Goal: Check status: Check status

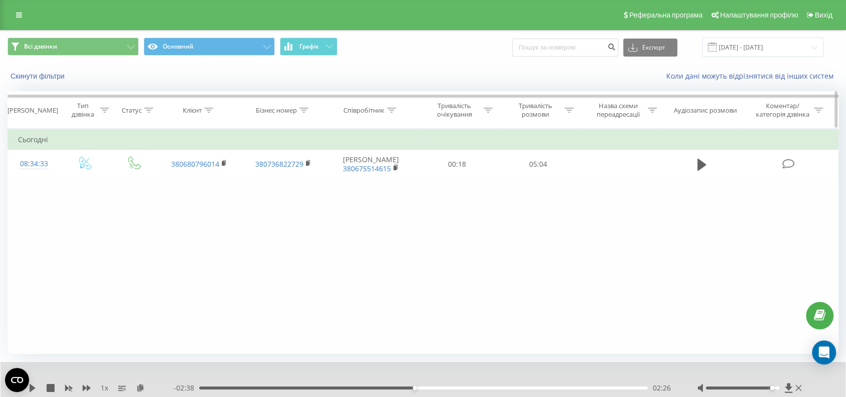
click at [535, 110] on div "Тривалість розмови" at bounding box center [536, 110] width 54 height 17
click at [538, 163] on div "Дорівнює" at bounding box center [532, 158] width 73 height 15
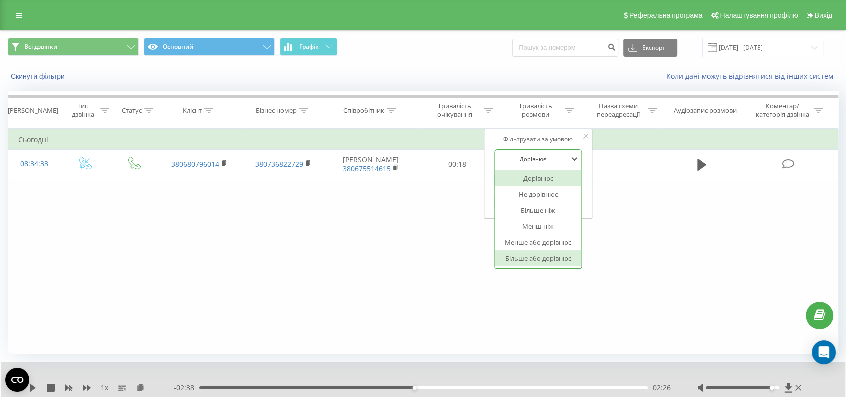
drag, startPoint x: 549, startPoint y: 252, endPoint x: 548, endPoint y: 210, distance: 42.1
click at [549, 251] on div "Більше або дорівнює" at bounding box center [538, 258] width 87 height 16
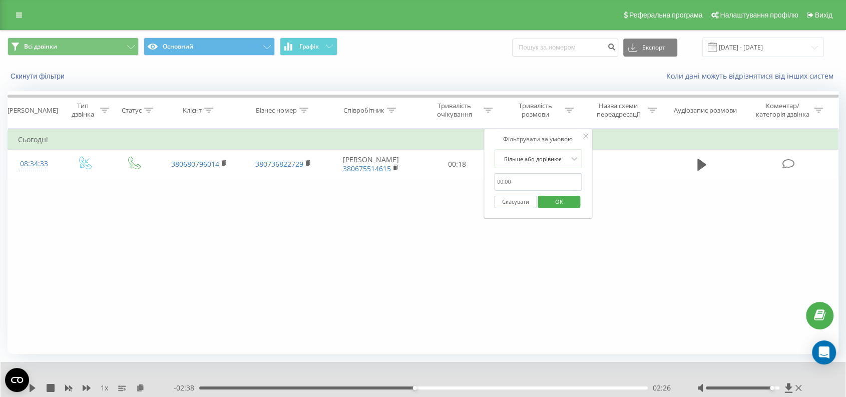
click at [543, 182] on input "text" at bounding box center [538, 182] width 88 height 18
type input "0050"
click at [560, 201] on span "OK" at bounding box center [559, 202] width 28 height 16
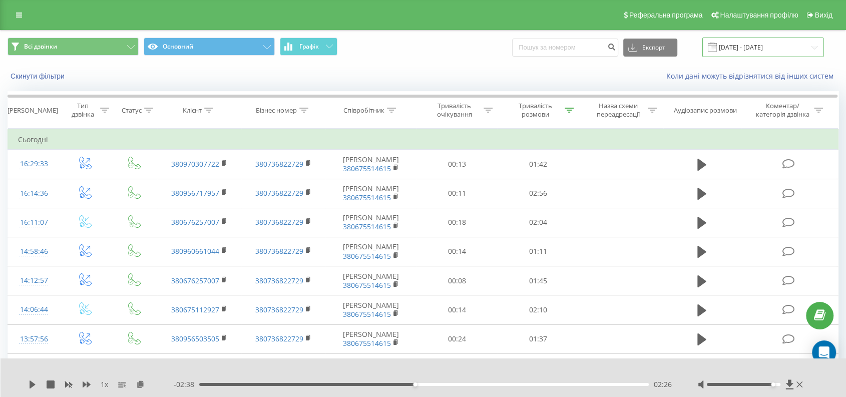
click at [738, 38] on input "[DATE] - [DATE]" at bounding box center [763, 48] width 121 height 20
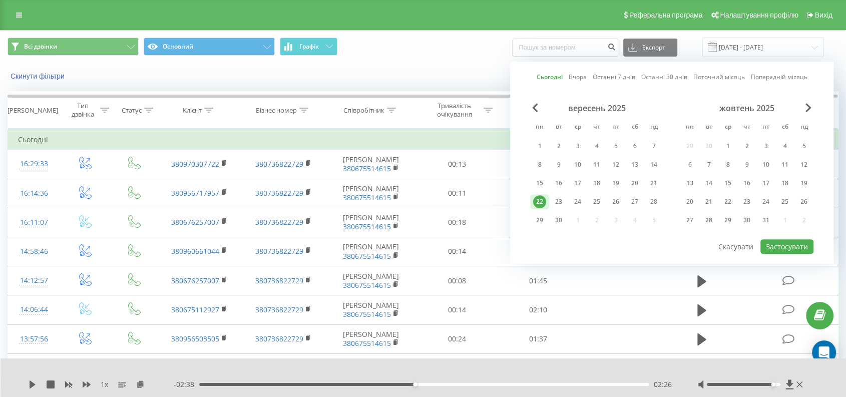
drag, startPoint x: 551, startPoint y: 73, endPoint x: 573, endPoint y: 91, distance: 28.9
click at [551, 73] on link "Сьогодні" at bounding box center [550, 78] width 26 height 10
click at [775, 239] on button "Застосувати" at bounding box center [787, 246] width 53 height 15
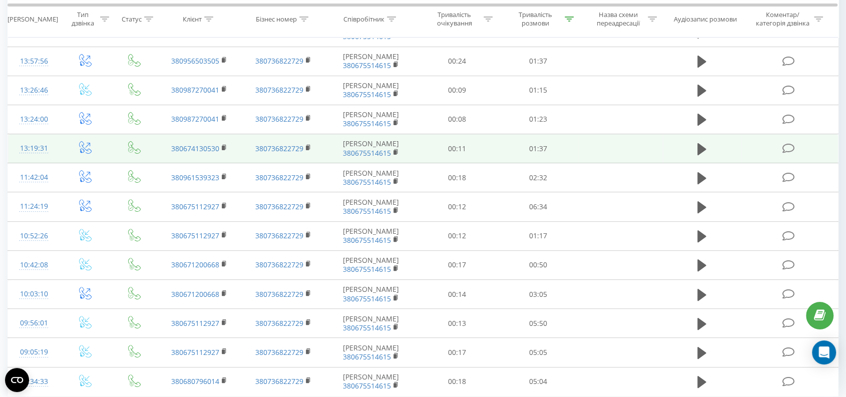
scroll to position [452, 0]
